Goal: Check status: Check status

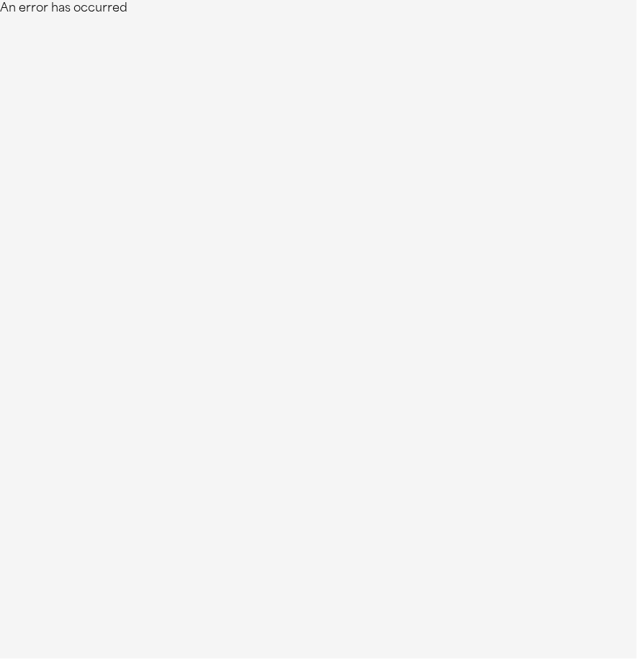
click at [511, 17] on html "An error has occurred" at bounding box center [318, 8] width 637 height 17
click at [539, 17] on html "An error has occurred" at bounding box center [318, 8] width 637 height 17
